Goal: Task Accomplishment & Management: Use online tool/utility

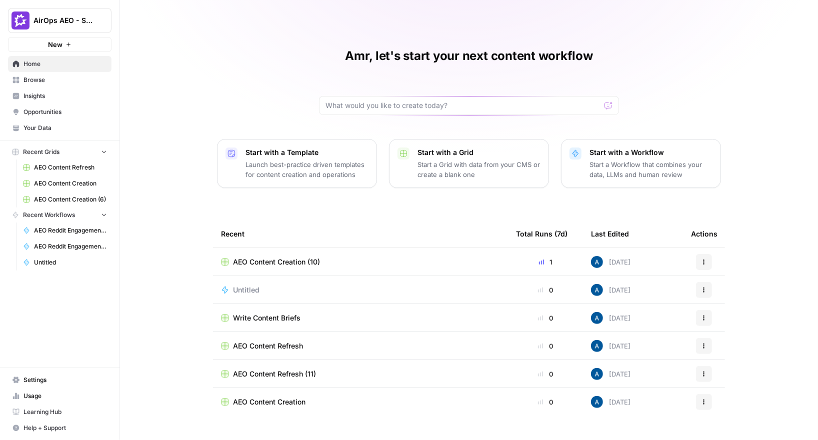
click at [73, 24] on span "AirOps AEO - Single Brand (Gong)" at bounding box center [63, 20] width 60 height 10
type input "carta"
click at [61, 76] on span "Carta" at bounding box center [96, 75] width 132 height 10
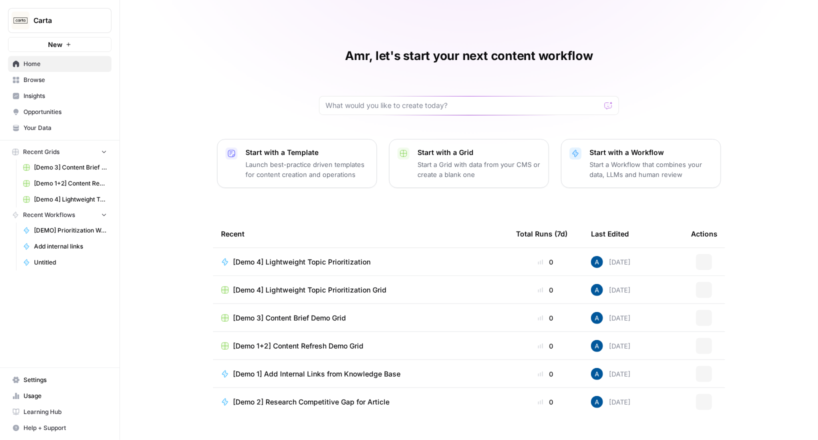
click at [52, 94] on span "Insights" at bounding box center [64, 95] width 83 height 9
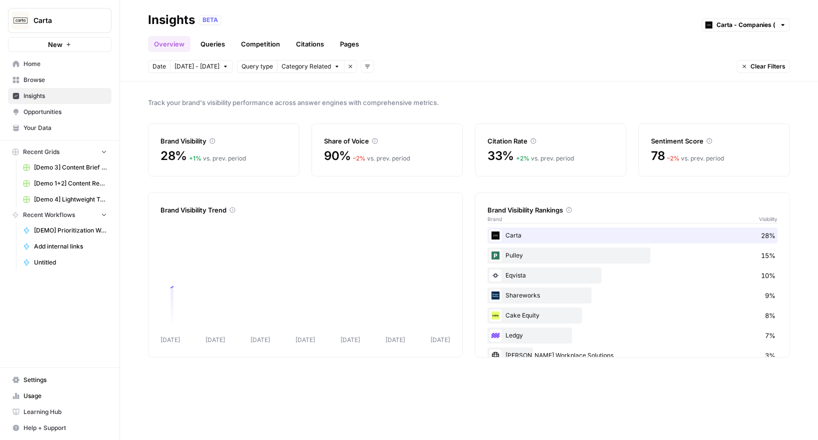
click at [337, 41] on link "Pages" at bounding box center [349, 44] width 31 height 16
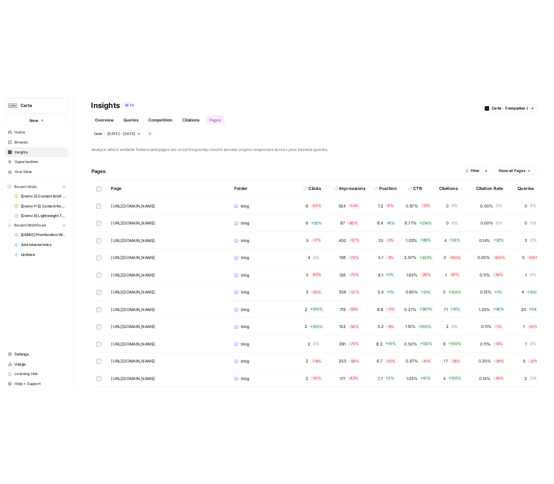
scroll to position [2, 0]
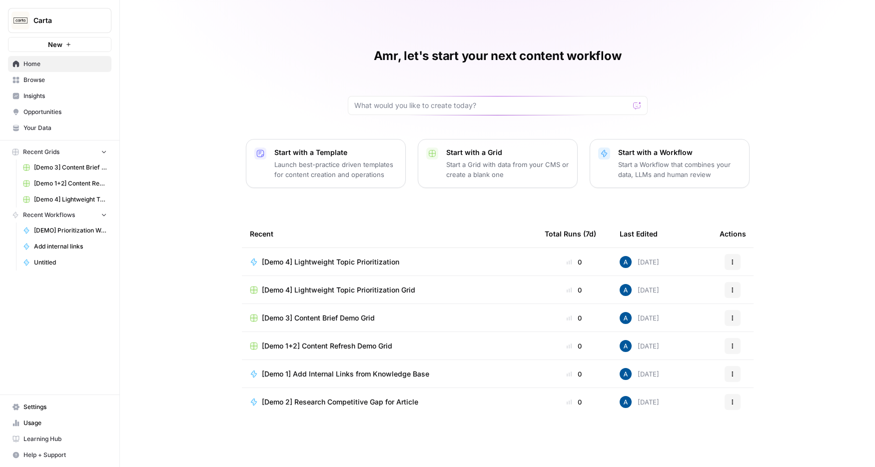
click at [33, 86] on link "Browse" at bounding box center [59, 80] width 103 height 16
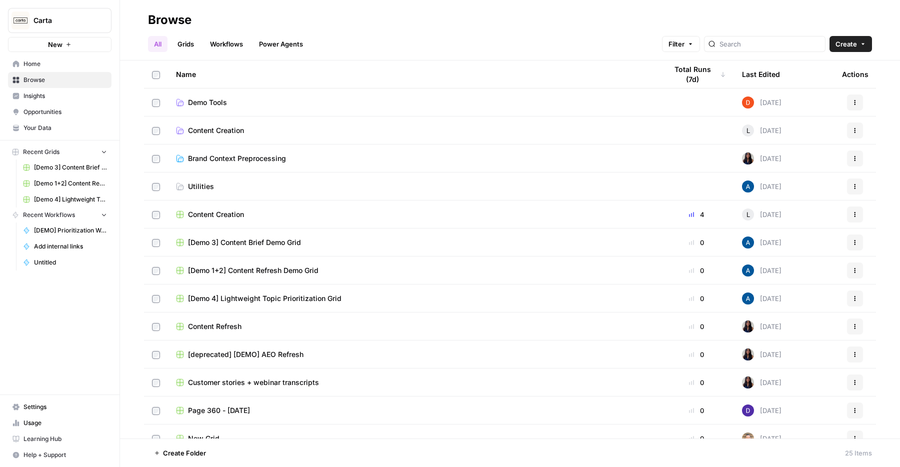
click at [50, 91] on link "Insights" at bounding box center [59, 96] width 103 height 16
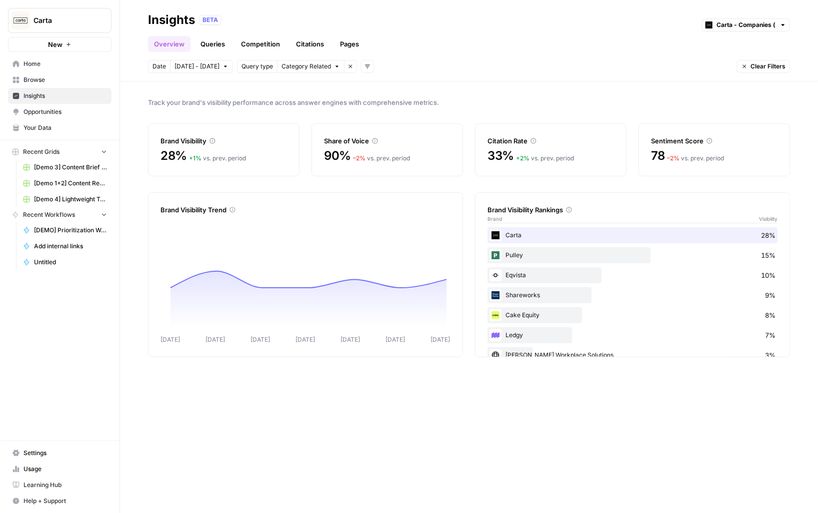
click at [253, 47] on link "Competition" at bounding box center [260, 44] width 51 height 16
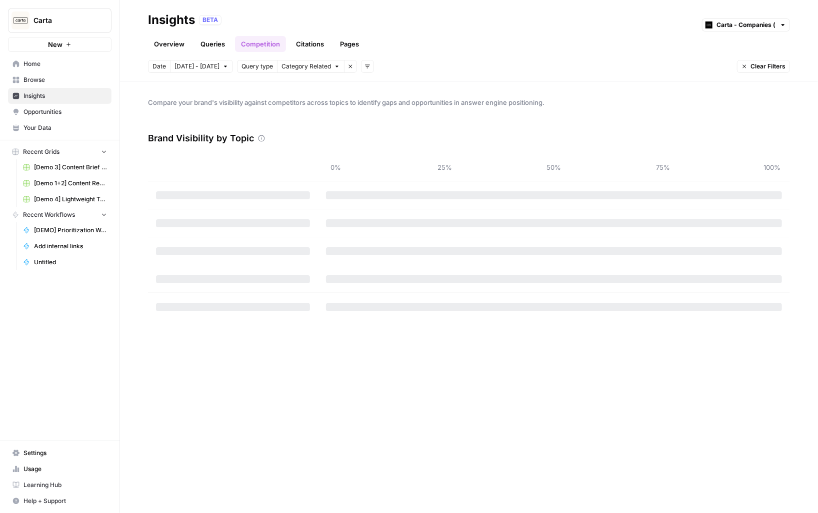
click at [303, 42] on link "Citations" at bounding box center [310, 44] width 40 height 16
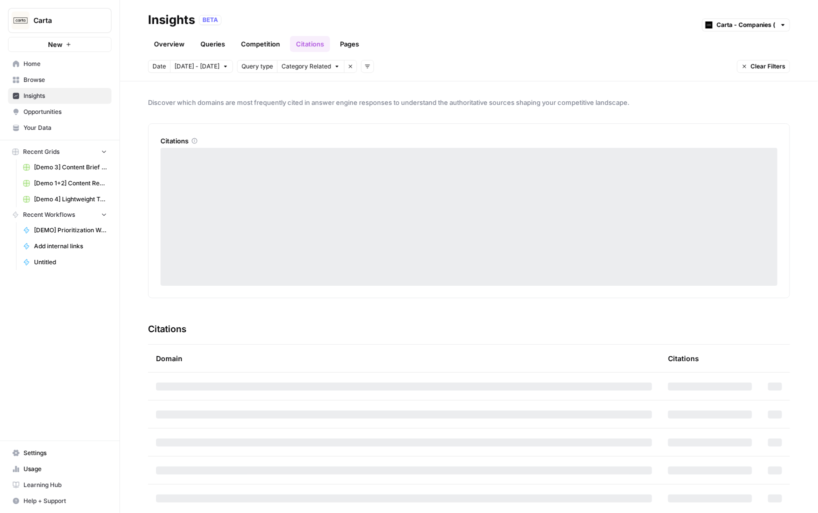
click at [352, 44] on link "Pages" at bounding box center [349, 44] width 31 height 16
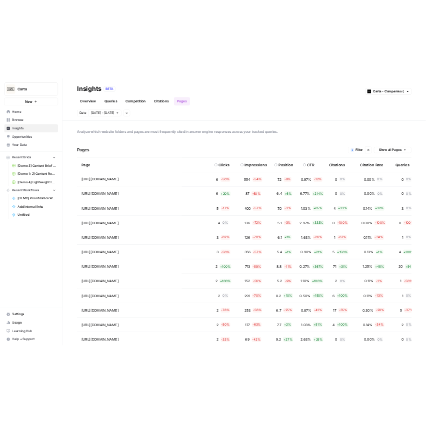
scroll to position [0, 101]
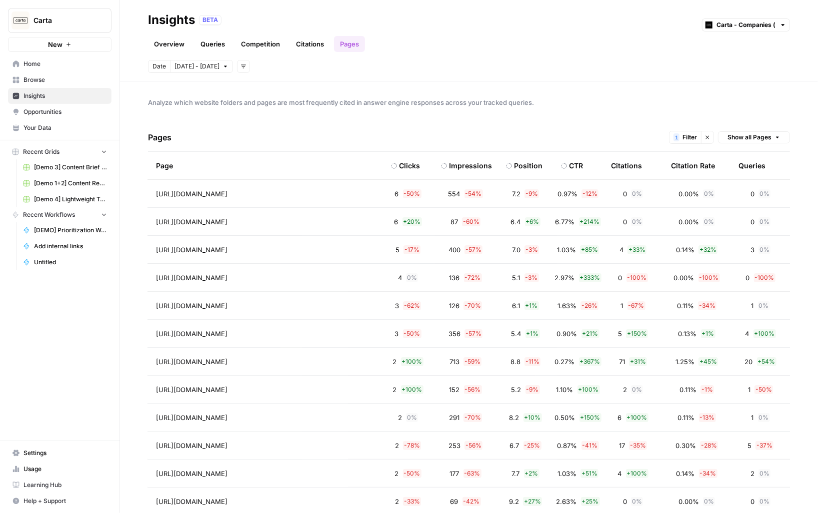
click at [52, 117] on link "Opportunities" at bounding box center [59, 112] width 103 height 16
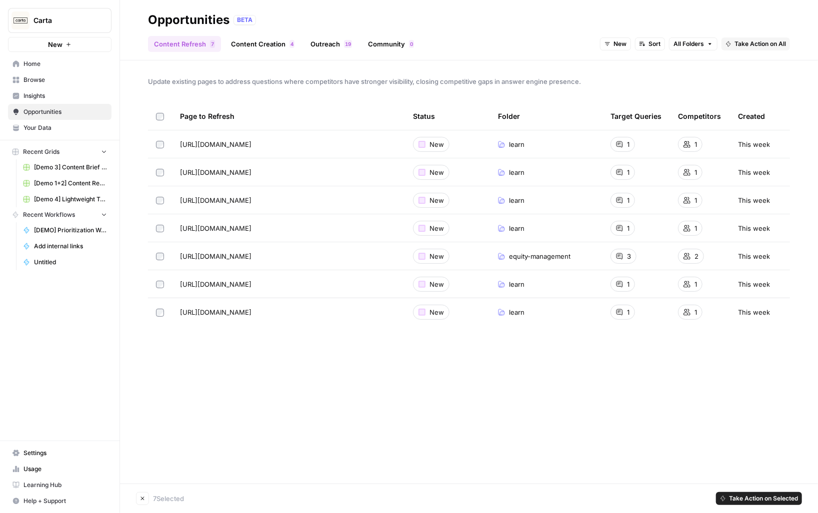
click at [595, 466] on span "Take Action on Selected" at bounding box center [763, 498] width 69 height 9
click at [595, 349] on div "Update existing pages to address questions where competitors have stronger visi…" at bounding box center [469, 271] width 698 height 423
click at [153, 119] on th at bounding box center [160, 115] width 24 height 27
